Goal: Check status: Check status

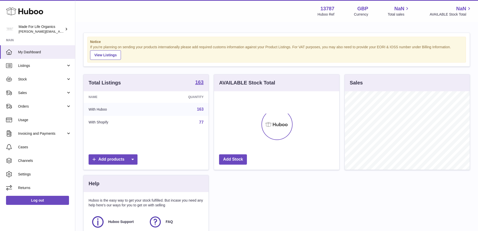
scroll to position [78, 125]
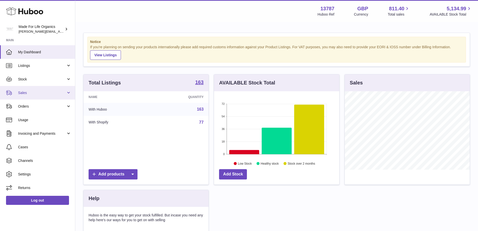
click at [28, 93] on span "Sales" at bounding box center [42, 92] width 48 height 5
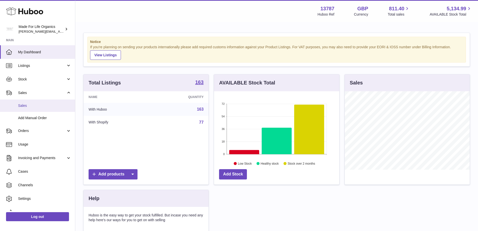
click at [24, 106] on span "Sales" at bounding box center [44, 105] width 53 height 5
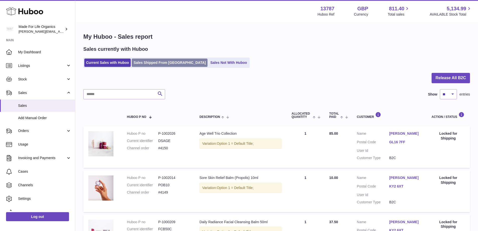
click at [167, 63] on link "Sales Shipped From [GEOGRAPHIC_DATA]" at bounding box center [170, 62] width 76 height 8
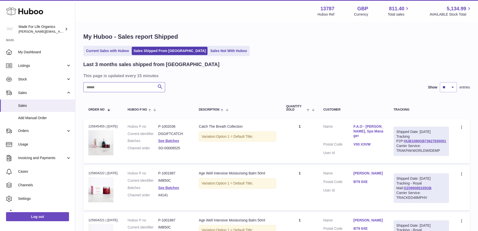
click at [121, 89] on input "text" at bounding box center [124, 87] width 82 height 10
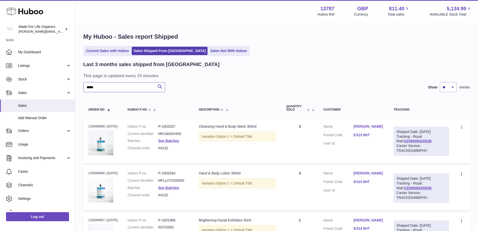
drag, startPoint x: 126, startPoint y: 85, endPoint x: 84, endPoint y: 85, distance: 41.2
click at [84, 85] on input "*****" at bounding box center [124, 87] width 82 height 10
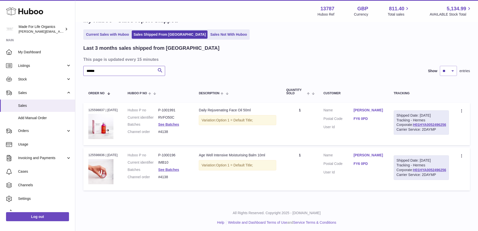
scroll to position [25, 0]
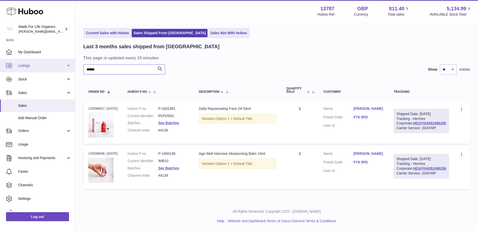
drag, startPoint x: 132, startPoint y: 62, endPoint x: 57, endPoint y: 64, distance: 74.6
click at [57, 64] on div "Huboo Made For Life Organics geoff.winwood@madeforlifeorganics.com Main My Dash…" at bounding box center [239, 106] width 478 height 249
drag, startPoint x: 97, startPoint y: 61, endPoint x: 69, endPoint y: 62, distance: 28.4
click at [69, 62] on div "Huboo Made For Life Organics geoff.winwood@madeforlifeorganics.com Main My Dash…" at bounding box center [239, 106] width 478 height 249
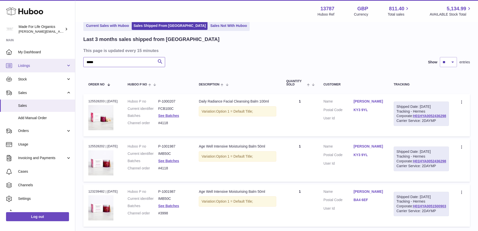
drag, startPoint x: 116, startPoint y: 59, endPoint x: 70, endPoint y: 65, distance: 46.5
click at [70, 65] on div "Huboo Made For Life Organics geoff.winwood@madeforlifeorganics.com Main My Dash…" at bounding box center [239, 122] width 478 height 294
type input "*******"
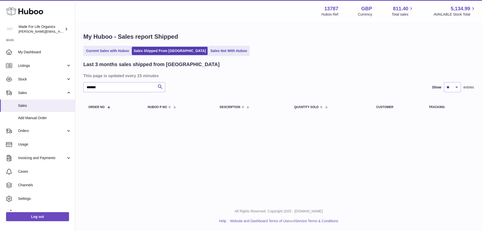
click at [194, 46] on ul "Current Sales with Huboo Sales Shipped From Huboo Sales Not With Huboo" at bounding box center [166, 51] width 166 height 10
click at [209, 52] on link "Sales Not With Huboo" at bounding box center [229, 51] width 40 height 8
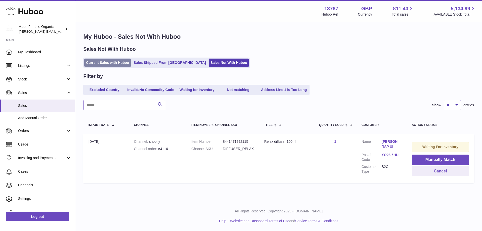
click at [107, 63] on link "Current Sales with Huboo" at bounding box center [107, 62] width 46 height 8
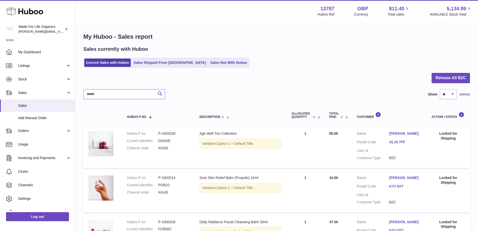
click at [107, 95] on input "text" at bounding box center [124, 94] width 82 height 10
type input "******"
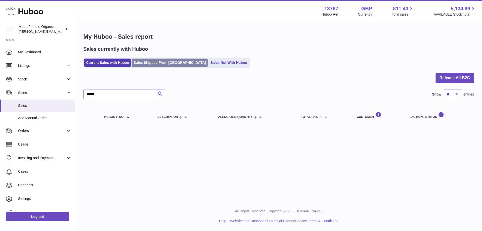
click at [161, 64] on link "Sales Shipped From [GEOGRAPHIC_DATA]" at bounding box center [170, 62] width 76 height 8
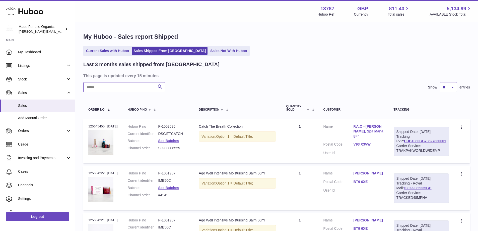
click at [104, 89] on input "text" at bounding box center [124, 87] width 82 height 10
type input "******"
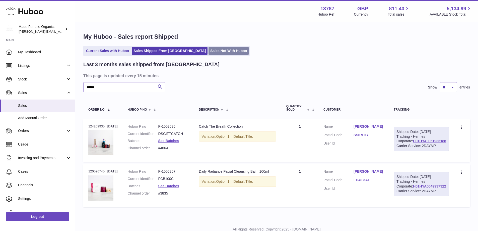
click at [209, 50] on link "Sales Not With Huboo" at bounding box center [229, 51] width 40 height 8
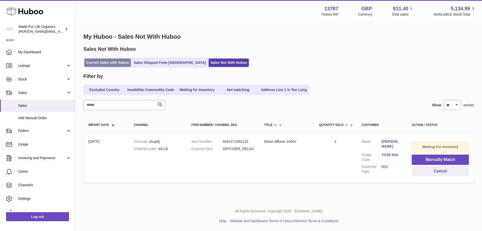
click at [104, 63] on link "Current Sales with Huboo" at bounding box center [107, 62] width 46 height 8
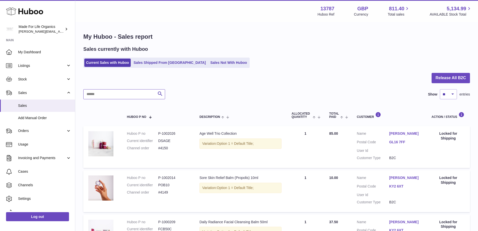
click at [96, 96] on input "text" at bounding box center [124, 94] width 82 height 10
type input "******"
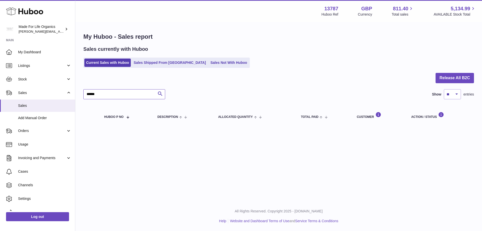
drag, startPoint x: 104, startPoint y: 94, endPoint x: 77, endPoint y: 94, distance: 26.9
click at [77, 94] on div "My Huboo - Sales report Sales currently with Huboo Current Sales with Huboo Sal…" at bounding box center [278, 79] width 407 height 113
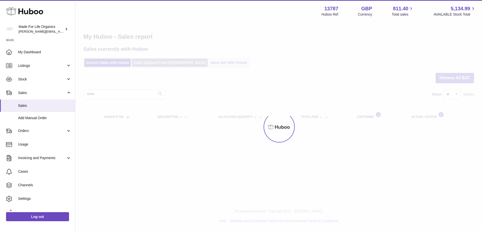
click at [143, 63] on div at bounding box center [278, 127] width 407 height 208
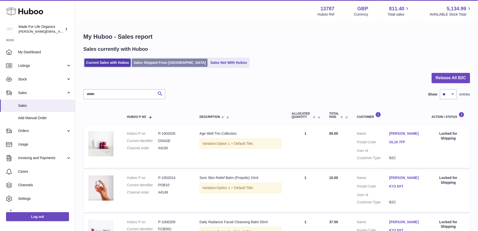
click at [157, 62] on link "Sales Shipped From [GEOGRAPHIC_DATA]" at bounding box center [170, 62] width 76 height 8
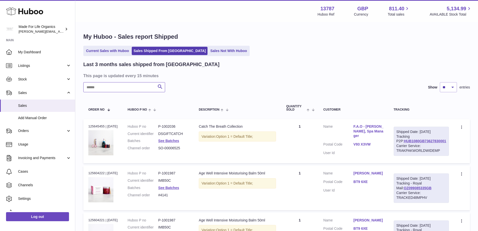
click at [93, 88] on input "text" at bounding box center [124, 87] width 82 height 10
type input "******"
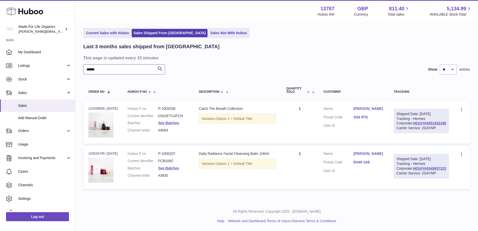
scroll to position [40, 0]
click at [24, 106] on span "Sales" at bounding box center [44, 105] width 53 height 5
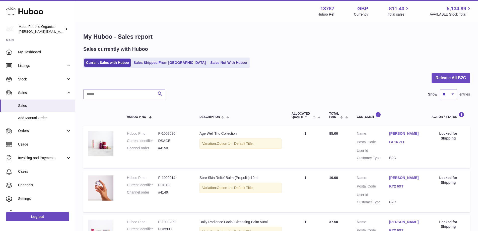
click at [199, 57] on div "Sales currently with Huboo Current Sales with Huboo Sales Shipped From [GEOGRAP…" at bounding box center [276, 57] width 387 height 22
click at [209, 64] on link "Sales Not With Huboo" at bounding box center [229, 62] width 40 height 8
